Goal: Go to known website: Access a specific website the user already knows

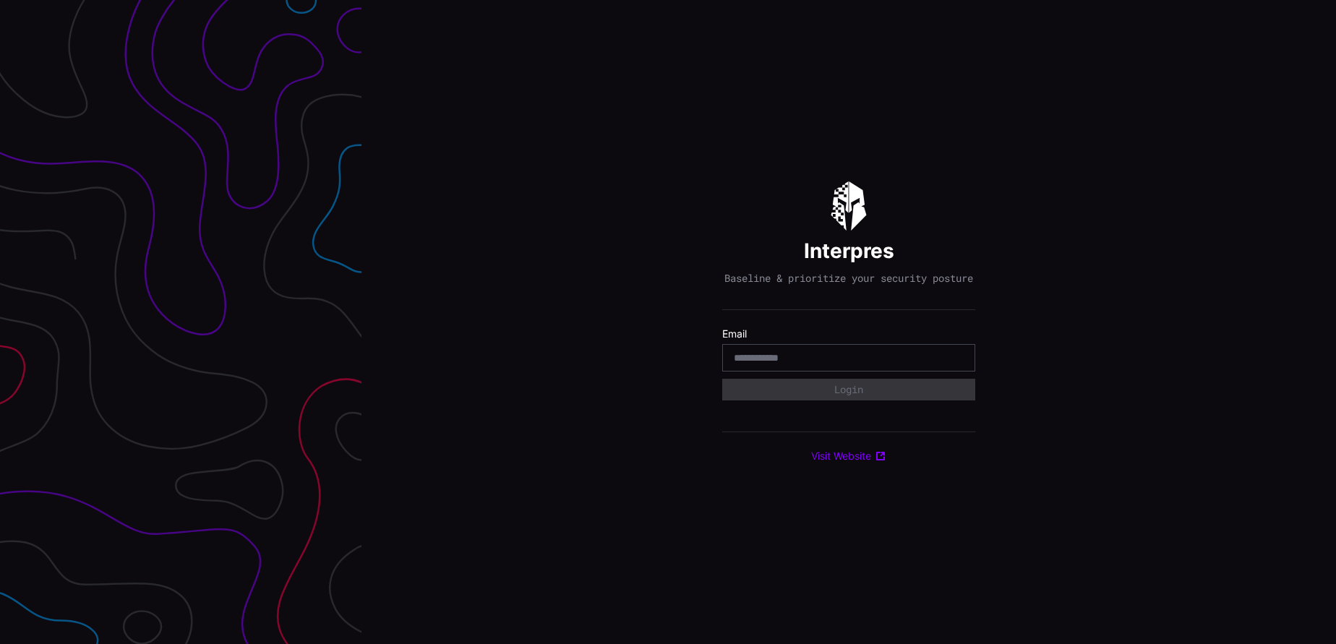
type input "**********"
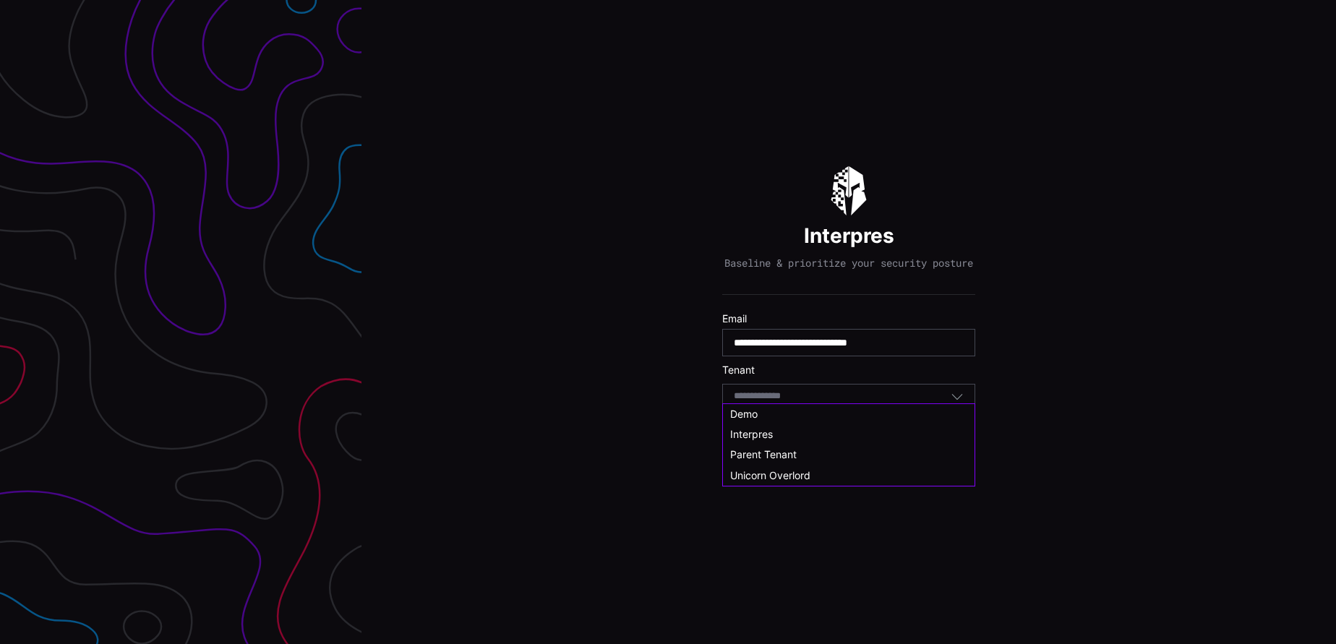
click at [786, 403] on input at bounding box center [771, 396] width 74 height 12
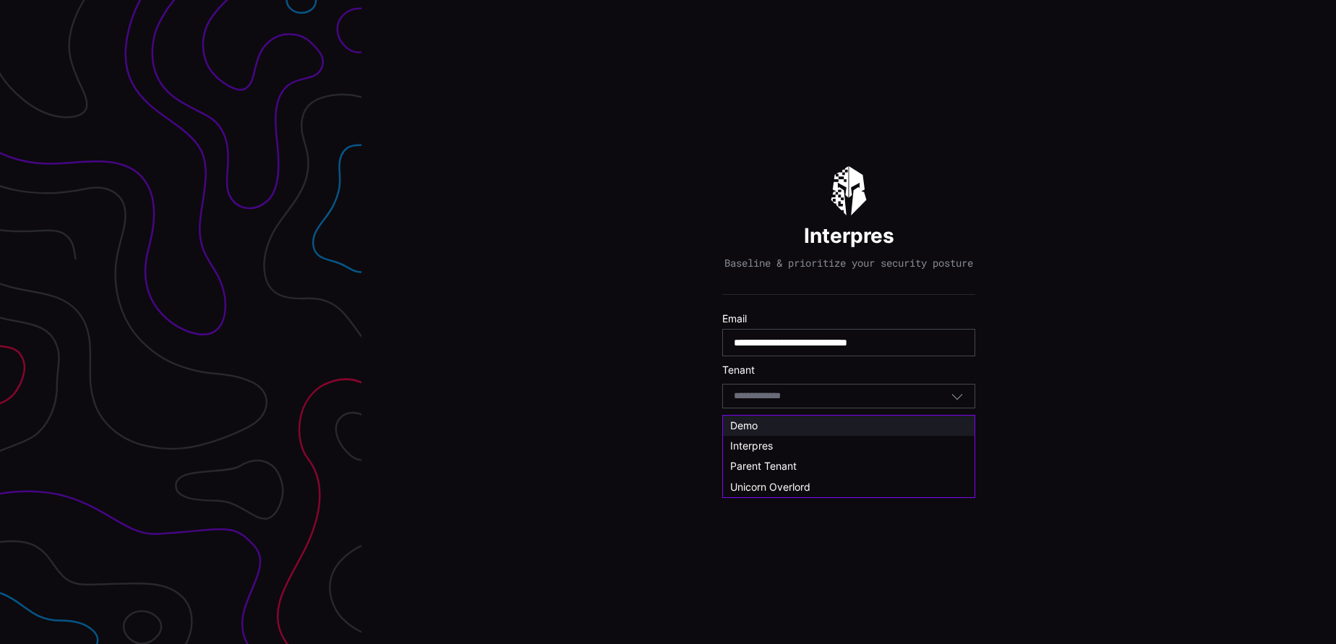
click at [747, 426] on span "Demo" at bounding box center [743, 425] width 27 height 12
